Goal: Task Accomplishment & Management: Manage account settings

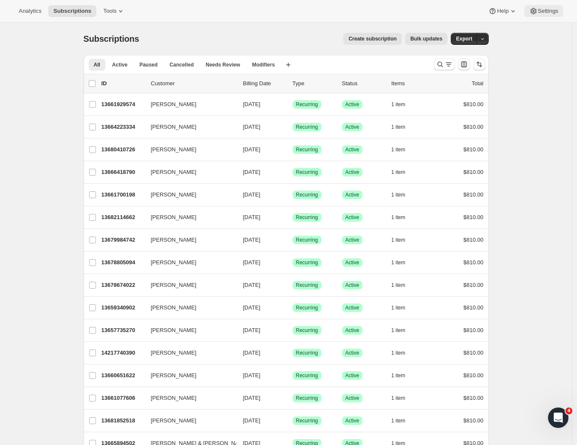
click at [540, 12] on span "Settings" at bounding box center [548, 11] width 20 height 7
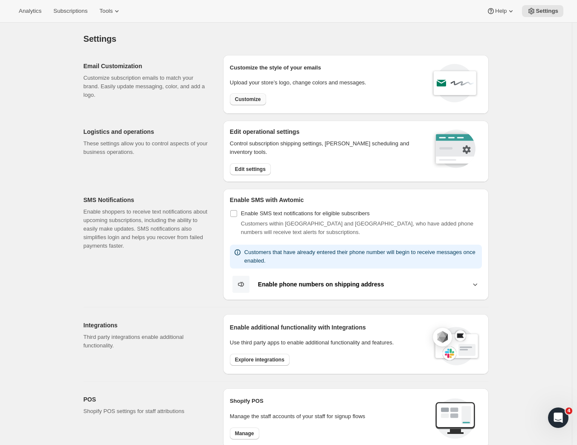
click at [245, 99] on span "Customize" at bounding box center [248, 99] width 26 height 7
select select "subscriptionMessage"
select select "5"
select select "15"
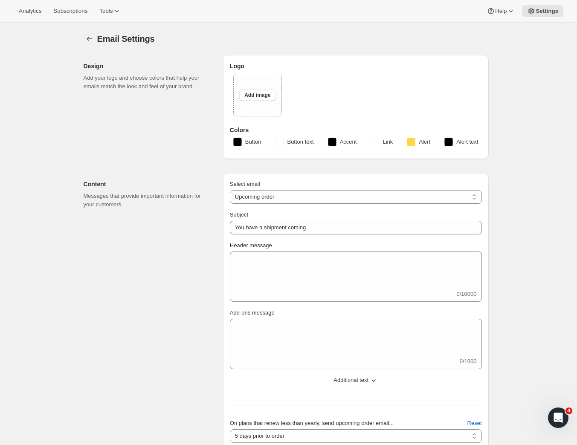
select select "2"
select select "10"
type input "Craggy Range"
checkbox input "false"
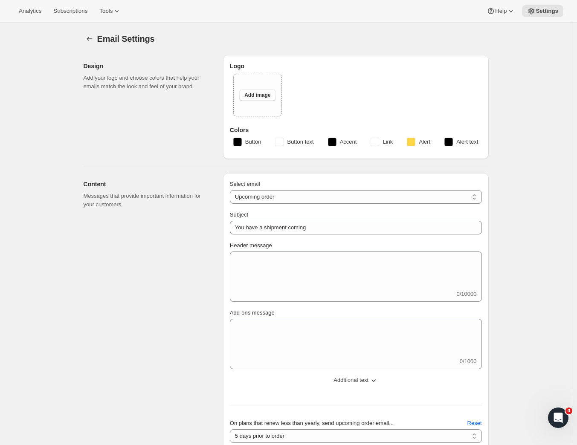
checkbox input "false"
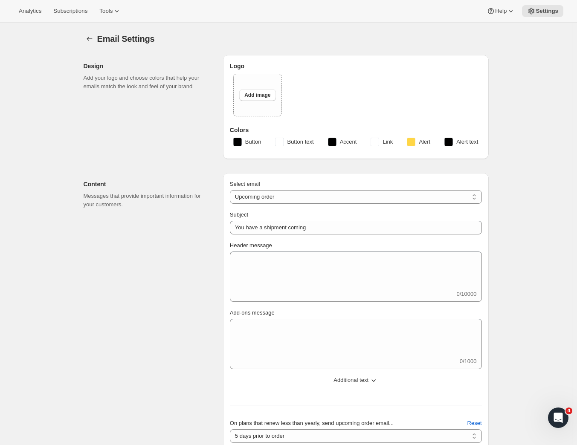
checkbox input "false"
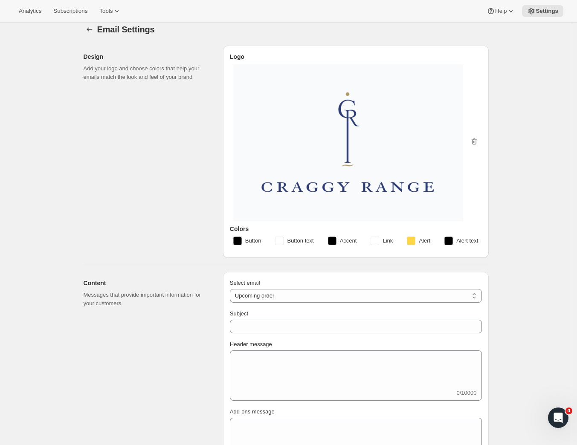
scroll to position [298, 0]
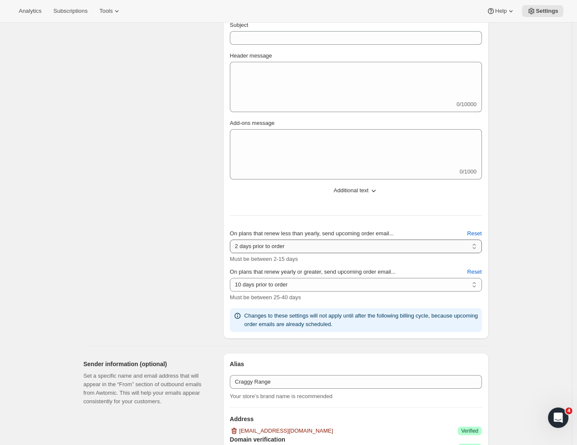
select select "14"
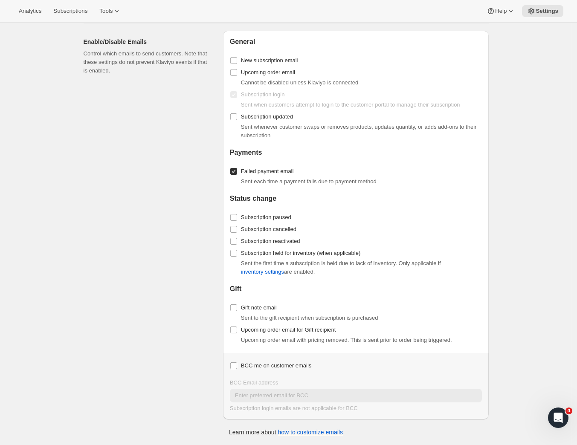
scroll to position [456, 0]
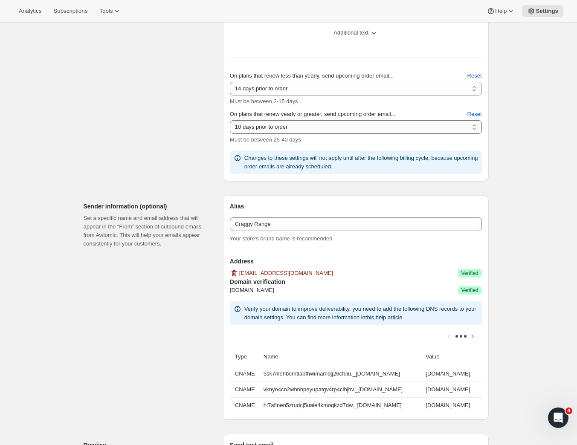
select select "14"
click at [173, 148] on div "Content Messages that provide important information for your customers." at bounding box center [150, 4] width 133 height 356
click at [186, 154] on div "Content Messages that provide important information for your customers." at bounding box center [150, 4] width 133 height 356
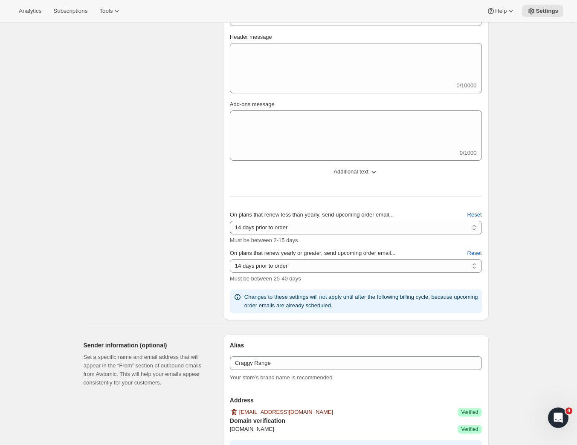
scroll to position [402, 0]
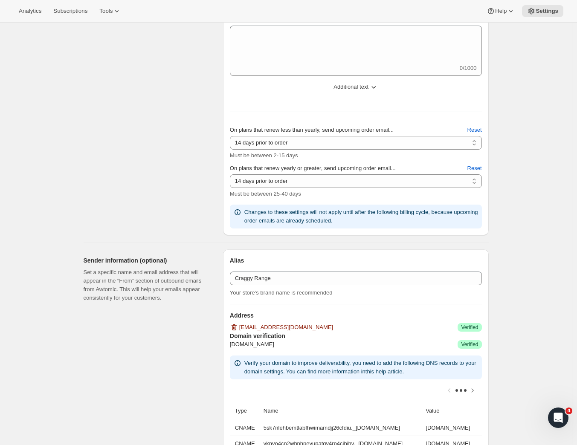
click at [194, 203] on div "Content Messages that provide important information for your customers." at bounding box center [150, 58] width 133 height 356
select select "3"
click at [176, 171] on div "Content Messages that provide important information for your customers." at bounding box center [150, 58] width 133 height 356
